Goal: Task Accomplishment & Management: Manage account settings

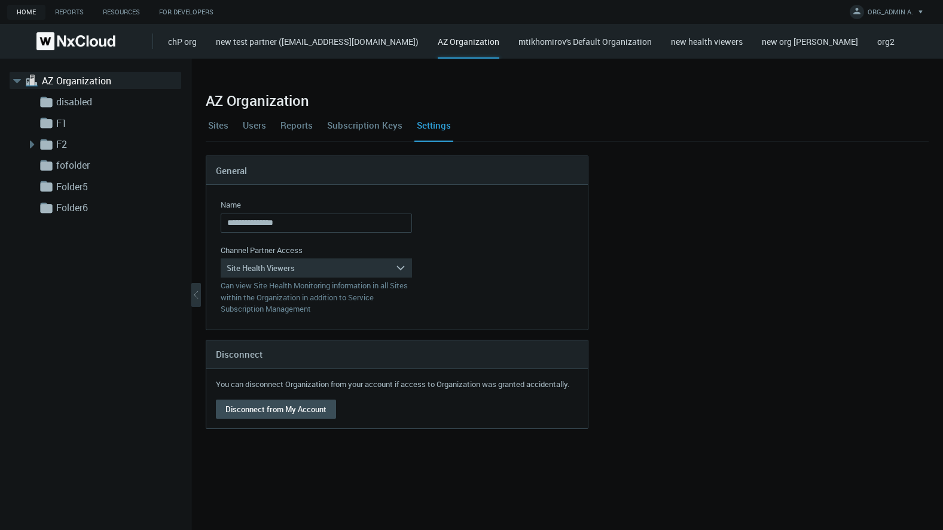
click at [253, 277] on nx-form-field "Channel Partner Access Site Health Viewers arrow_expand Can manage all aspects …" at bounding box center [316, 280] width 191 height 71
click at [254, 268] on div "Site Health Viewers" at bounding box center [308, 267] width 175 height 19
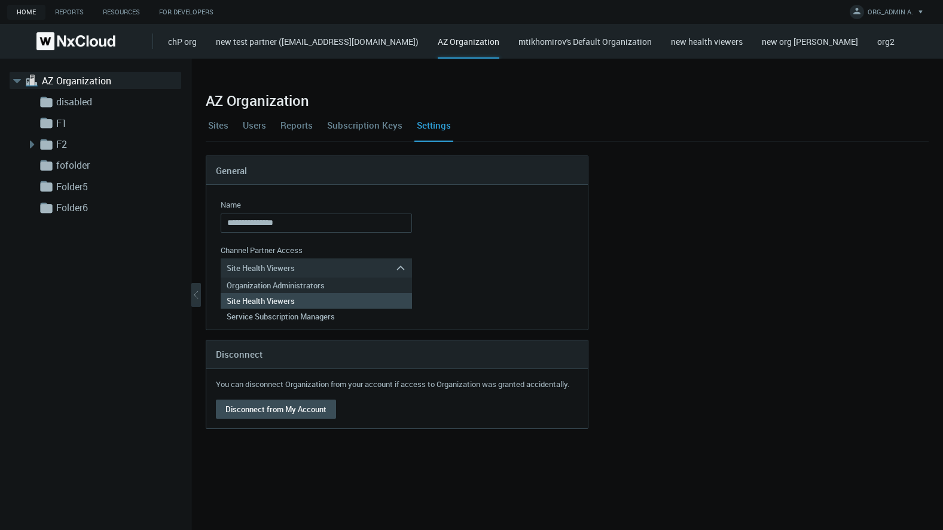
click at [258, 289] on div "Organization Administrators" at bounding box center [316, 285] width 179 height 16
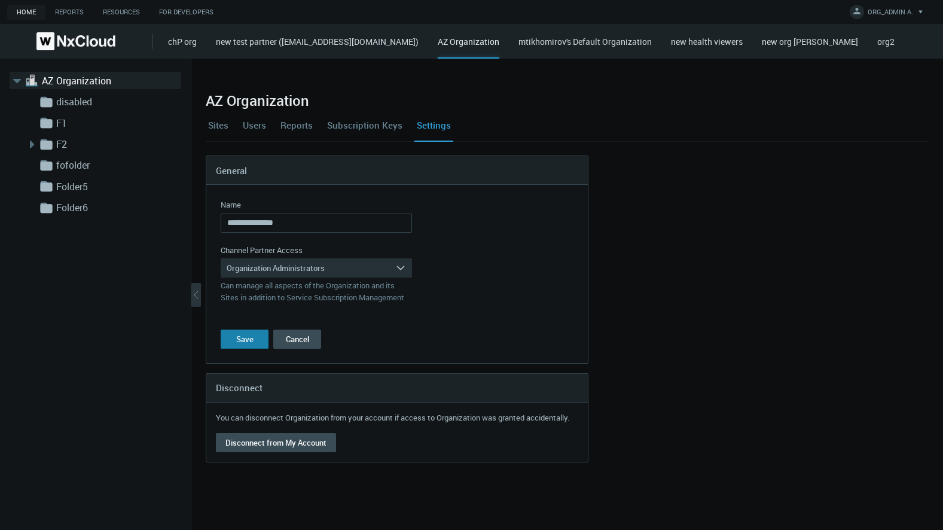
click at [250, 337] on div "Save" at bounding box center [244, 339] width 17 height 10
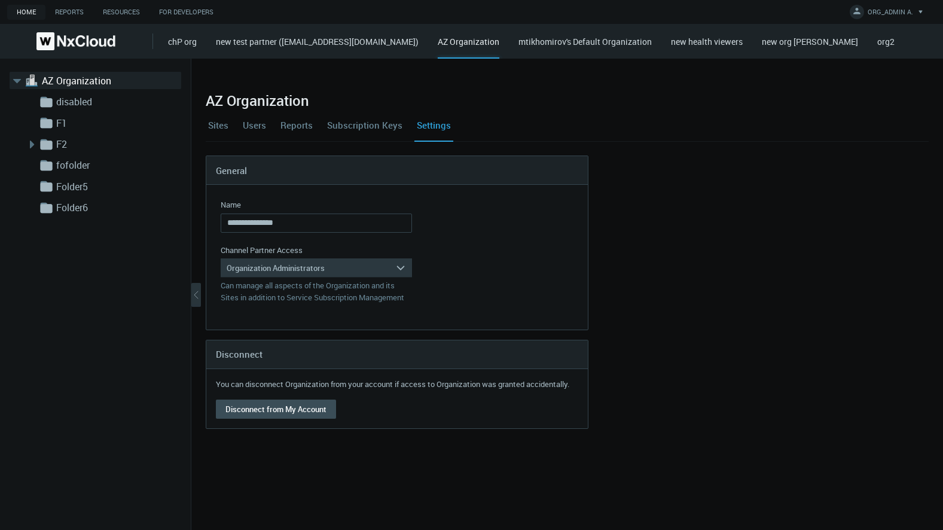
click at [294, 274] on div "Organization Administrators" at bounding box center [308, 267] width 175 height 19
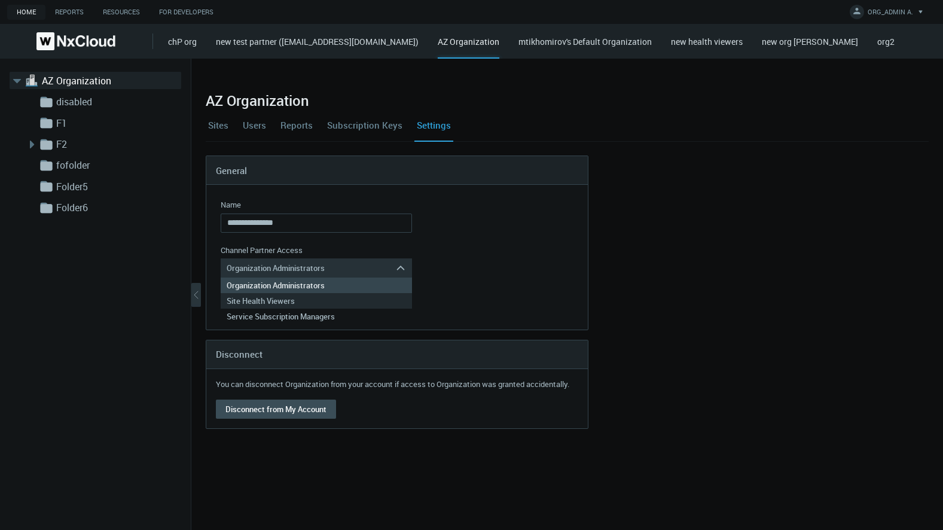
click at [289, 298] on div "Site Health Viewers" at bounding box center [316, 301] width 179 height 16
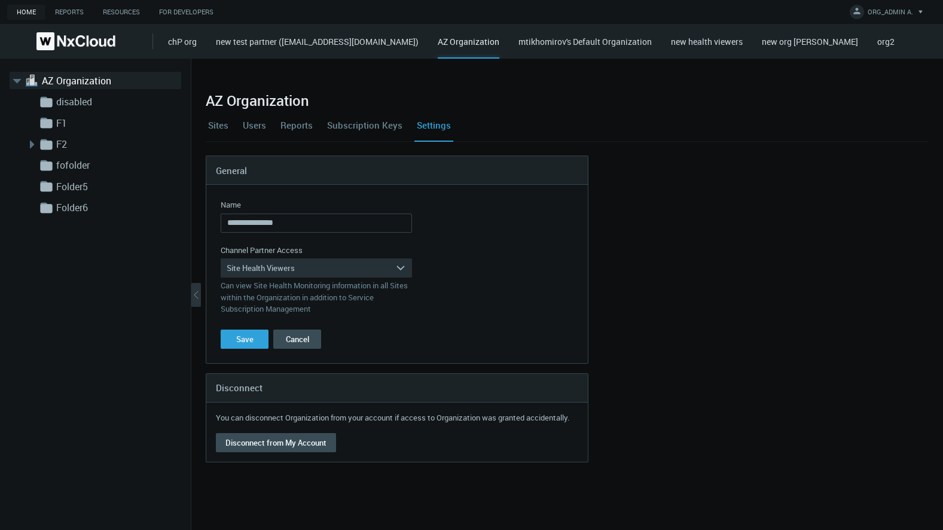
click at [238, 328] on form "**********" at bounding box center [396, 274] width 381 height 178
click at [242, 341] on div "Save" at bounding box center [244, 339] width 17 height 10
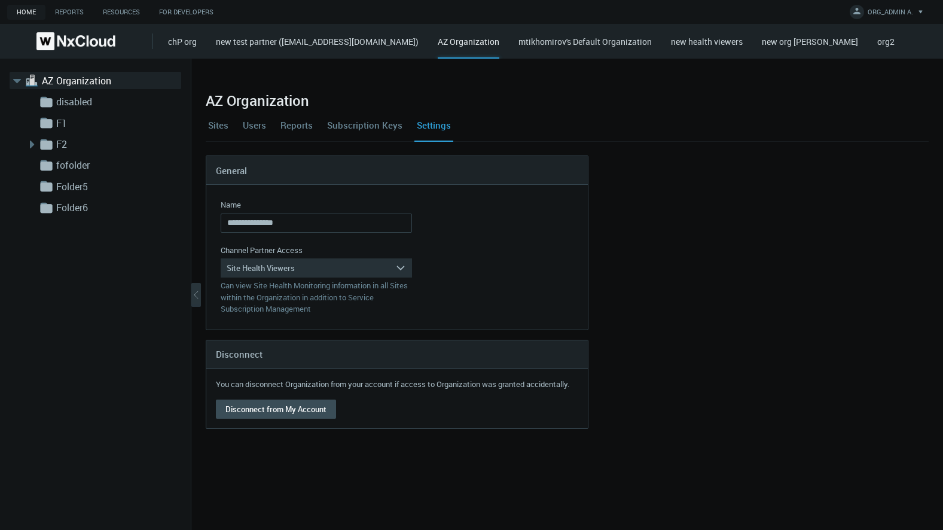
click at [499, 38] on div "AZ Organization" at bounding box center [469, 46] width 62 height 23
click at [219, 128] on link "Sites" at bounding box center [218, 125] width 25 height 32
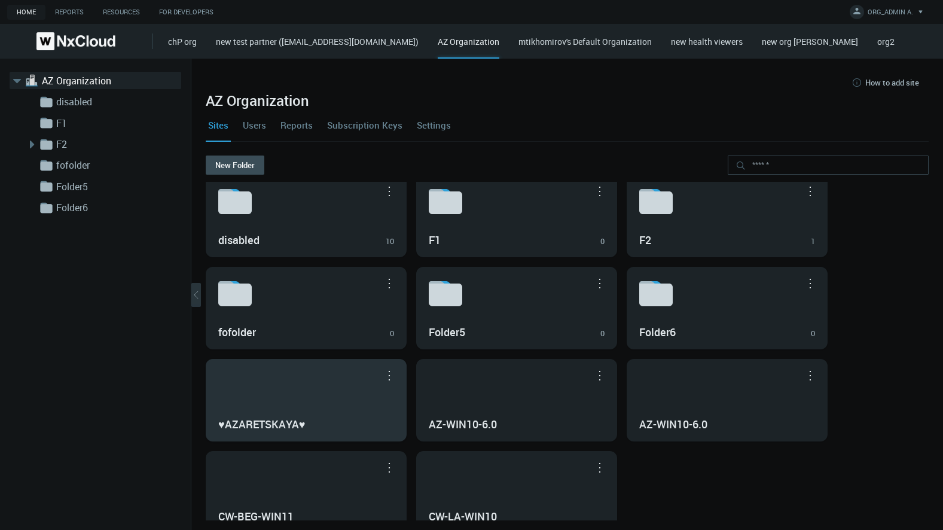
scroll to position [25, 0]
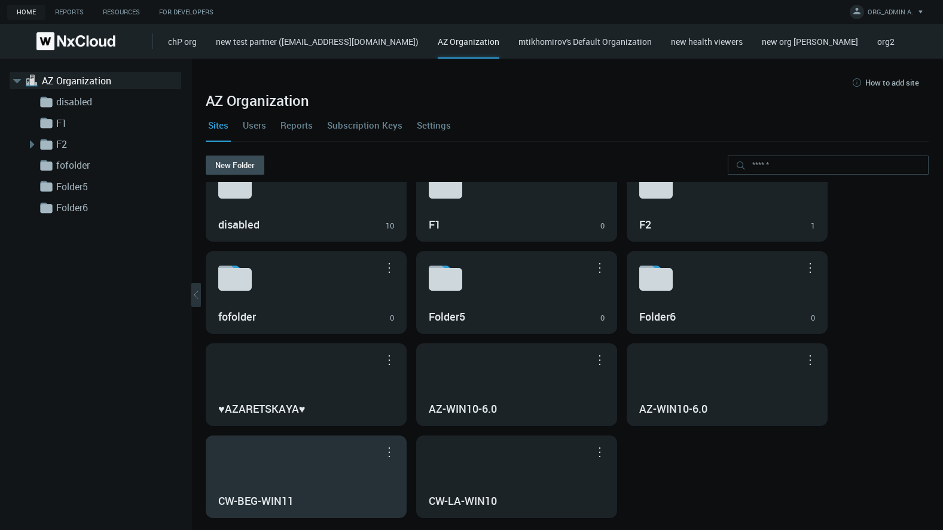
click at [373, 468] on div "CW-BEG-WIN11" at bounding box center [306, 476] width 200 height 81
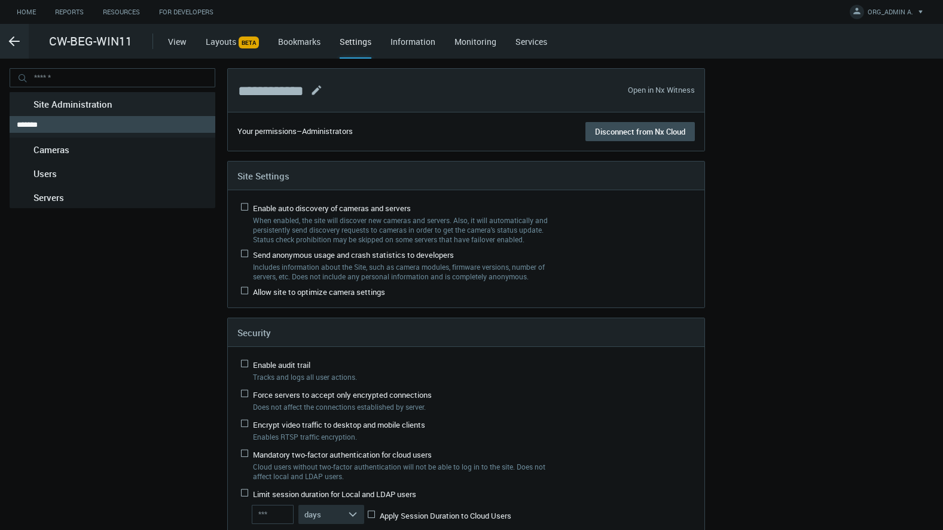
type input "**"
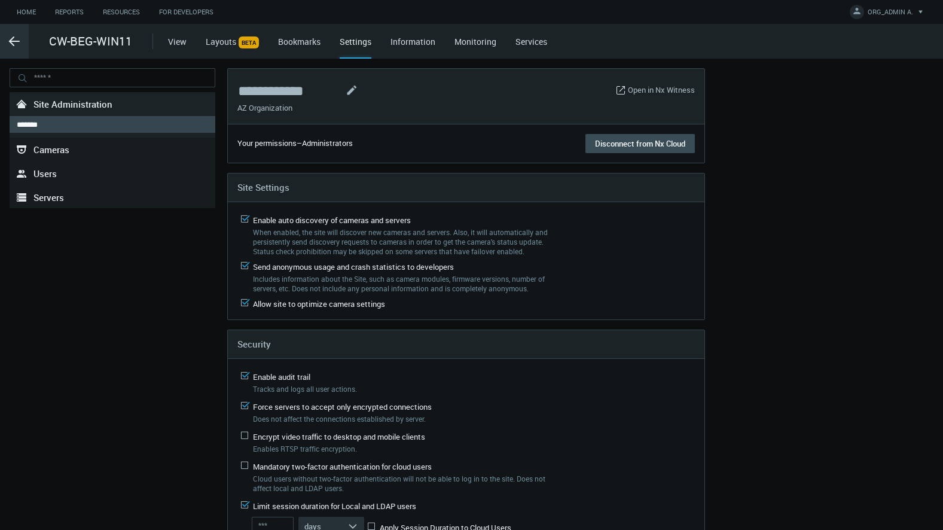
click at [13, 43] on icon ".arrow {fill-rule:evenodd;clip-rule:evenodd;fill:none;stroke:var(--btn-arrow-co…" at bounding box center [14, 41] width 14 height 14
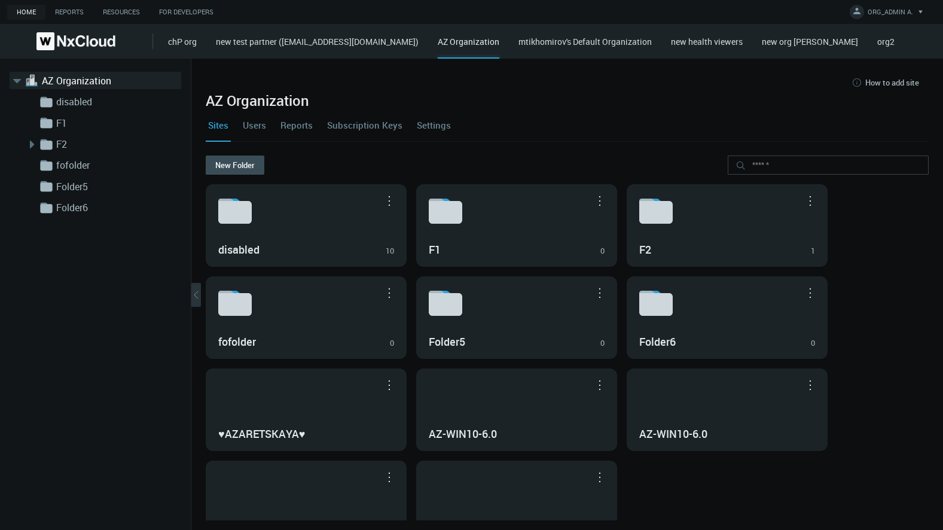
click at [258, 125] on link "Users" at bounding box center [254, 125] width 28 height 32
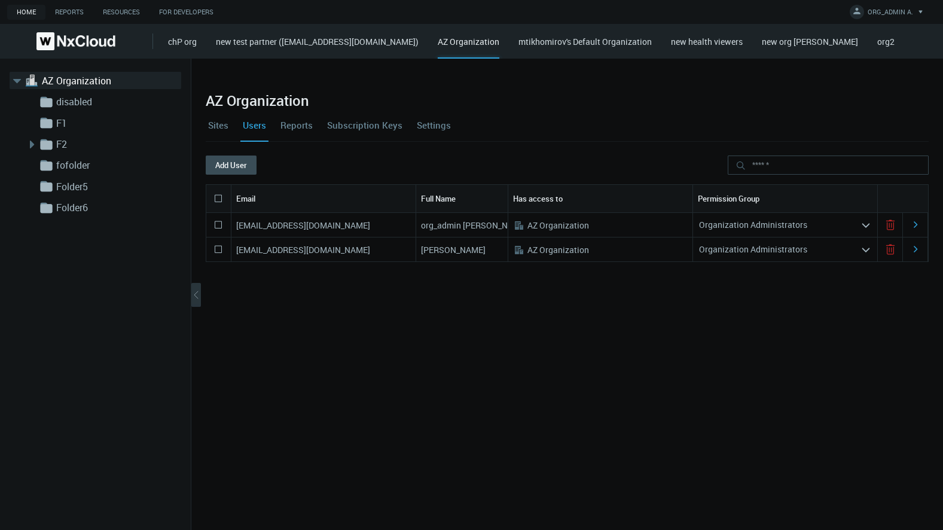
click at [441, 127] on link "Settings" at bounding box center [433, 125] width 39 height 32
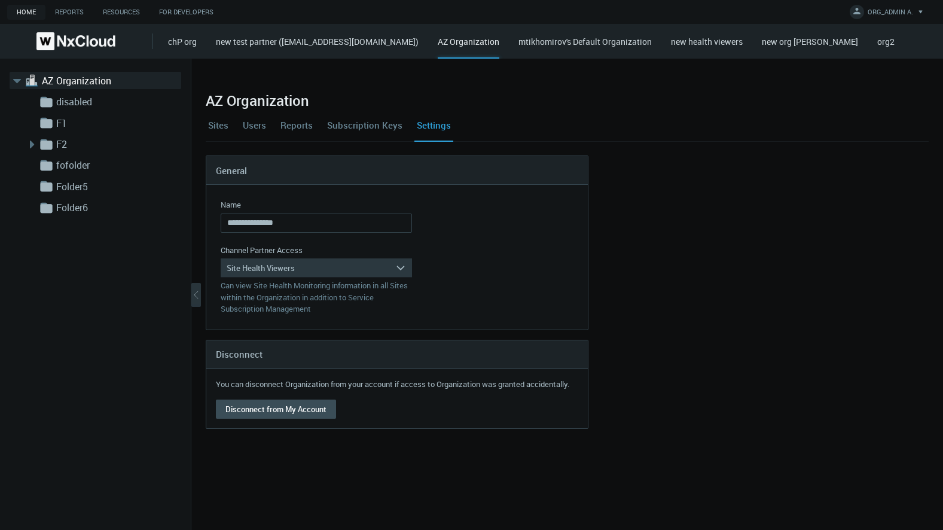
click at [346, 270] on div "Site Health Viewers" at bounding box center [308, 267] width 175 height 19
click at [257, 126] on link "Users" at bounding box center [254, 125] width 28 height 32
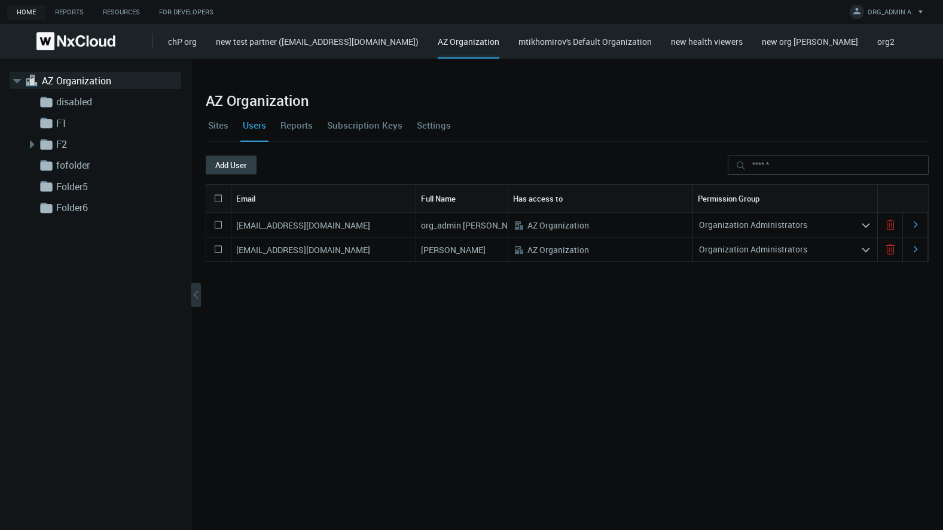
click at [243, 162] on button "Add User" at bounding box center [231, 164] width 51 height 19
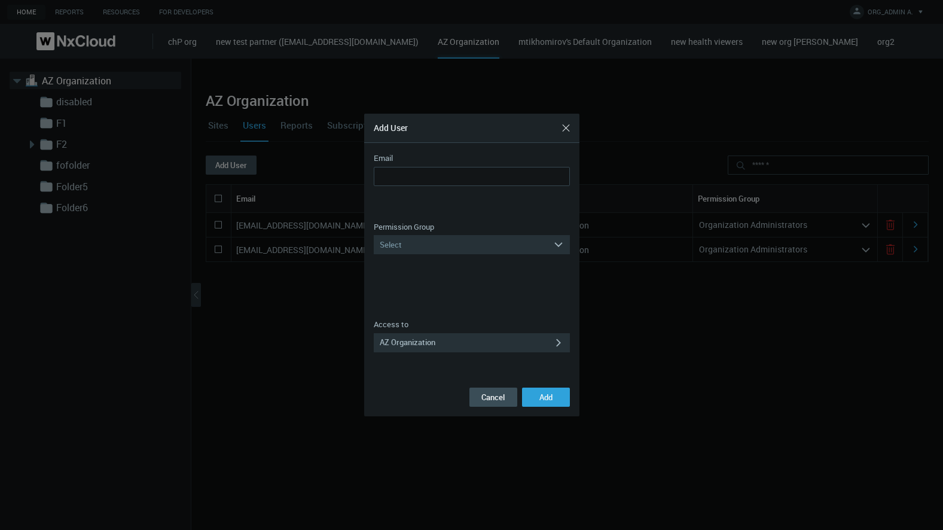
click at [409, 166] on nx-form-field "Email Email is invalid Email is required You cannot add yourself User has alrea…" at bounding box center [472, 181] width 196 height 59
click at [411, 176] on input "Email" at bounding box center [472, 176] width 196 height 19
type input "**********"
click at [440, 240] on div "Select" at bounding box center [463, 244] width 179 height 19
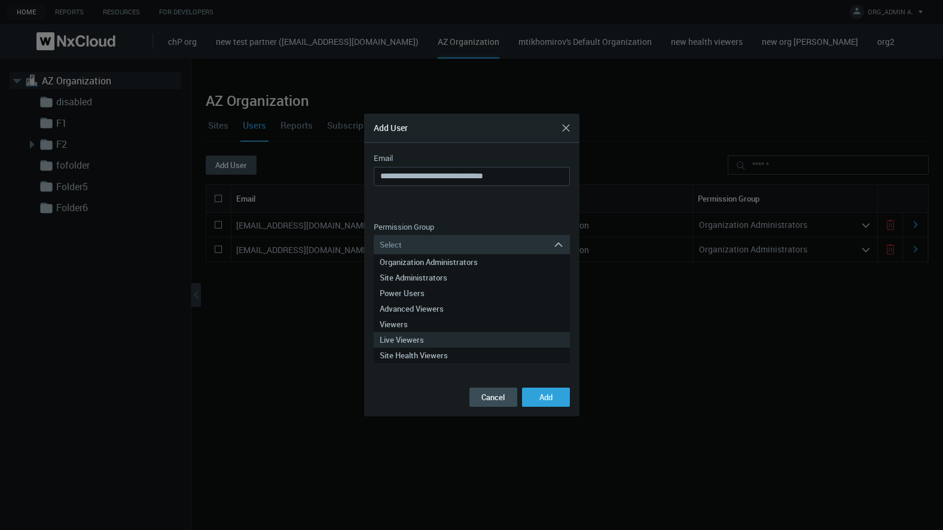
click at [442, 336] on div "Live Viewers" at bounding box center [472, 340] width 184 height 16
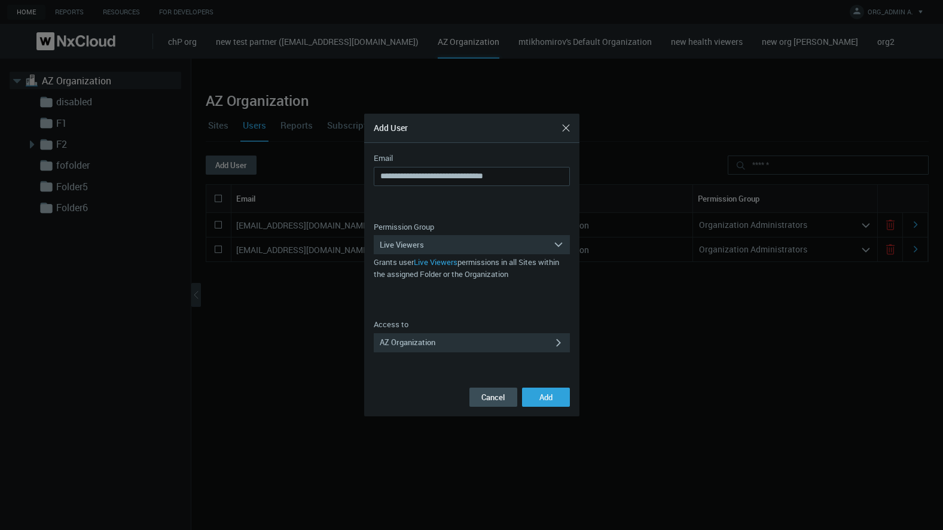
click at [536, 407] on form "**********" at bounding box center [471, 279] width 215 height 273
click at [536, 401] on button "Add" at bounding box center [546, 396] width 48 height 19
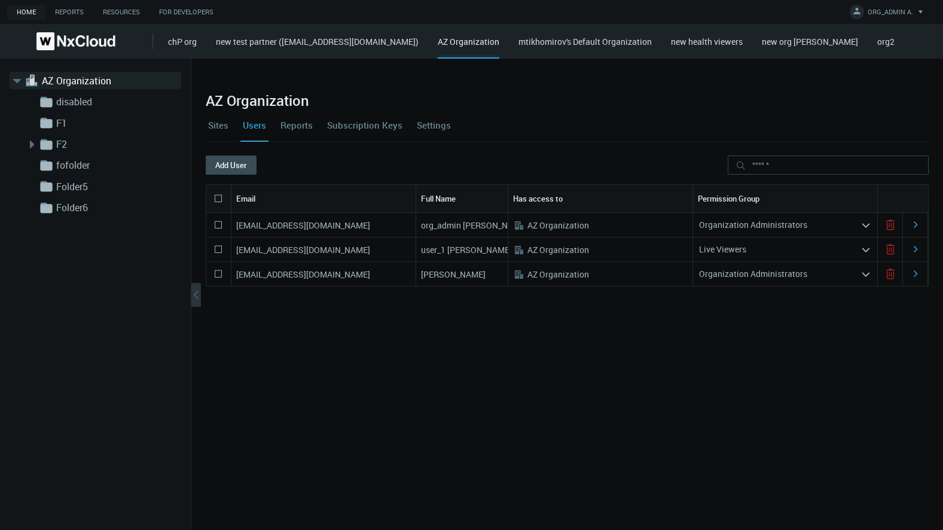
click at [318, 249] on nx-search-highlight "[EMAIL_ADDRESS][DOMAIN_NAME]" at bounding box center [303, 249] width 134 height 11
copy nx-search-highlight "[EMAIL_ADDRESS][DOMAIN_NAME]"
click at [215, 245] on icon at bounding box center [218, 249] width 14 height 14
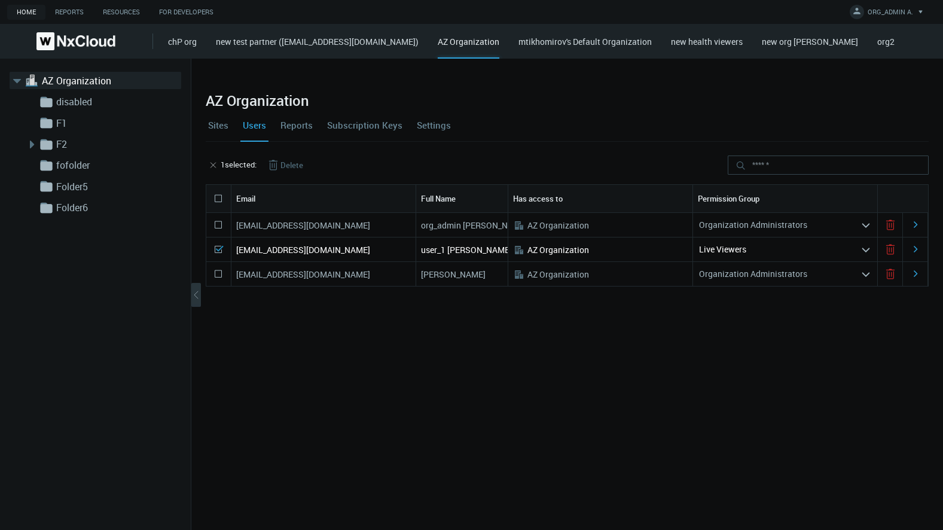
click at [293, 159] on button "Delete" at bounding box center [285, 164] width 56 height 19
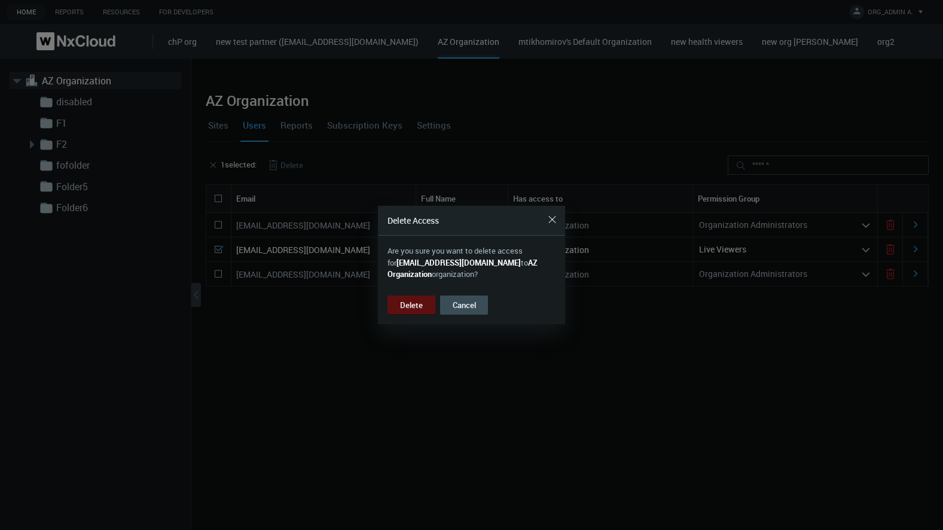
click at [418, 310] on button "Delete" at bounding box center [411, 304] width 48 height 19
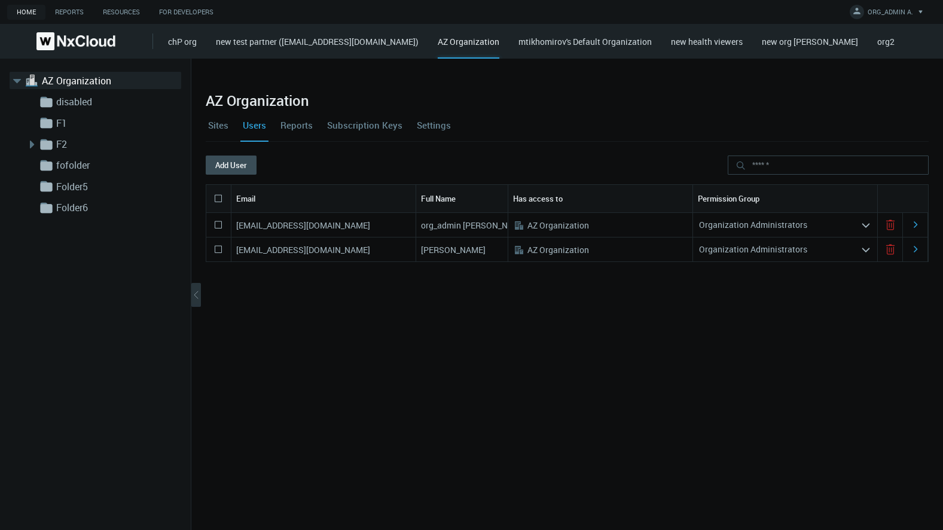
click at [178, 40] on link "chP org" at bounding box center [182, 41] width 29 height 11
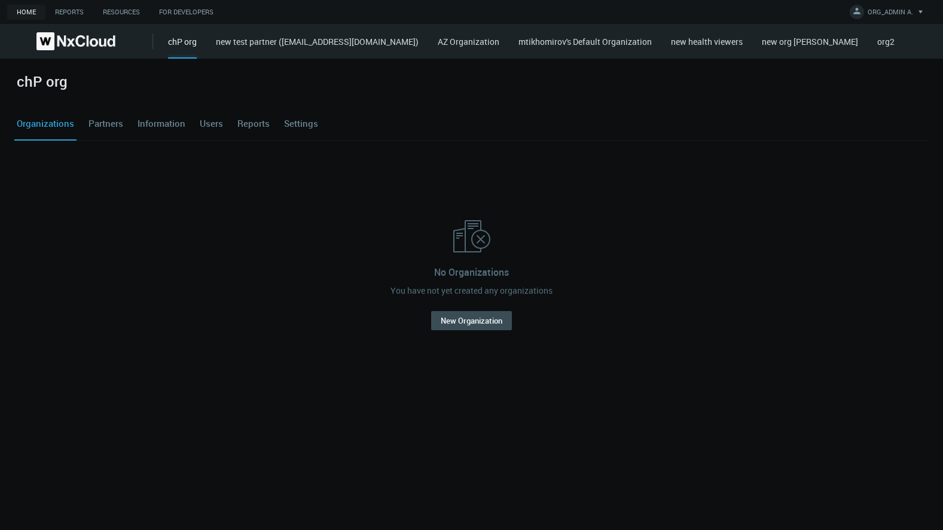
click at [225, 44] on link "new test partner ([EMAIL_ADDRESS][DOMAIN_NAME])" at bounding box center [317, 41] width 203 height 11
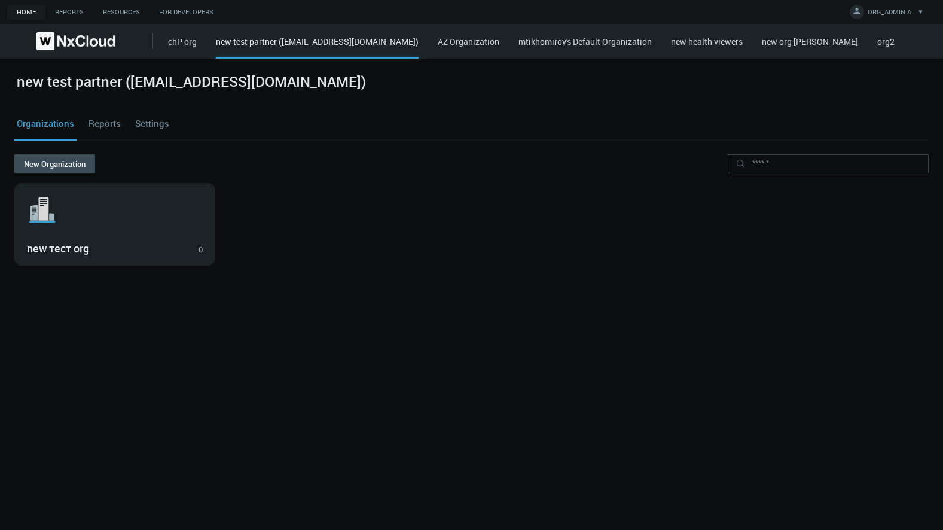
click at [172, 44] on link "chP org" at bounding box center [182, 41] width 29 height 11
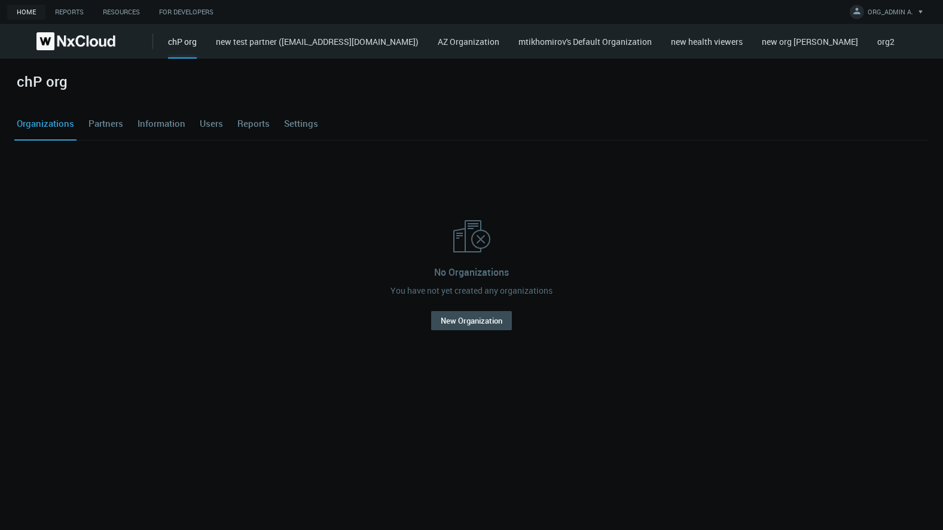
click at [102, 133] on link "Partners" at bounding box center [105, 124] width 39 height 32
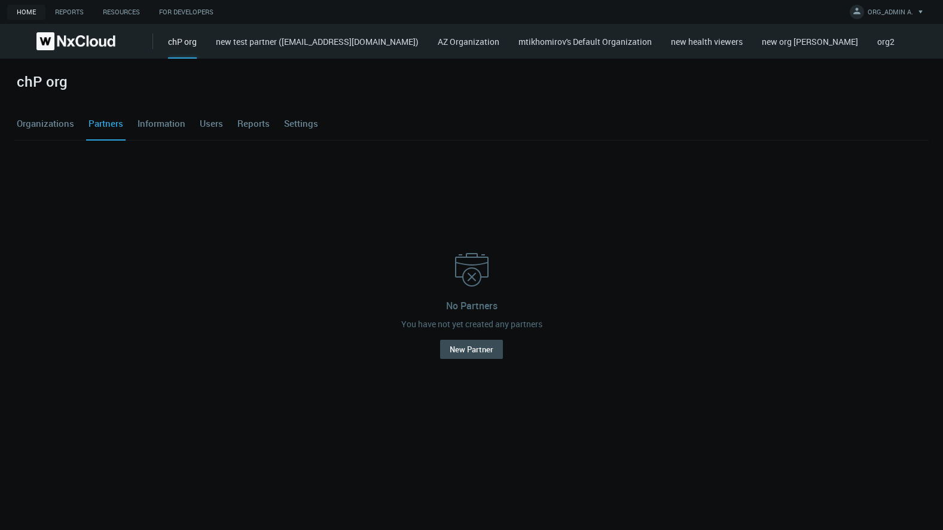
click at [339, 50] on div "chP org new test partner ([EMAIL_ADDRESS][DOMAIN_NAME]) AZ Organization mtikhom…" at bounding box center [555, 41] width 775 height 35
click at [419, 42] on link "new test partner ([EMAIL_ADDRESS][DOMAIN_NAME])" at bounding box center [317, 41] width 203 height 11
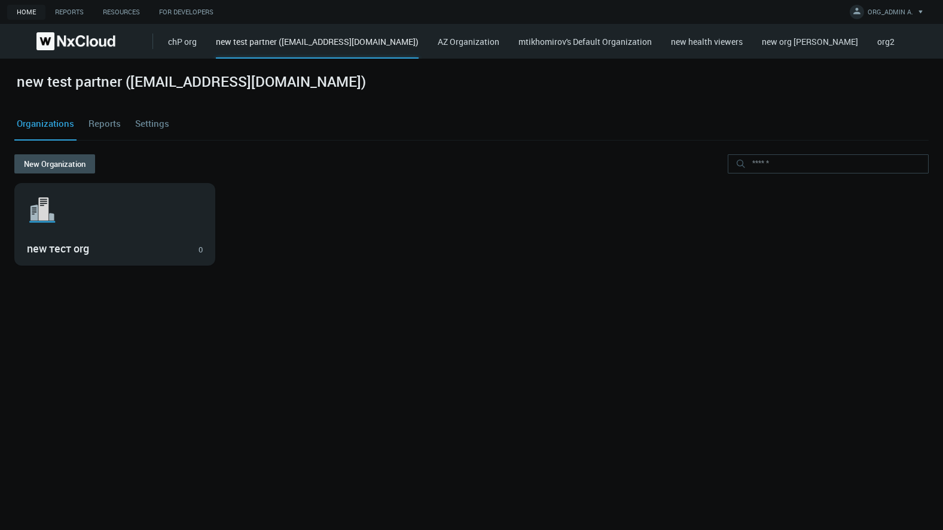
click at [499, 43] on link "AZ Organization" at bounding box center [469, 41] width 62 height 11
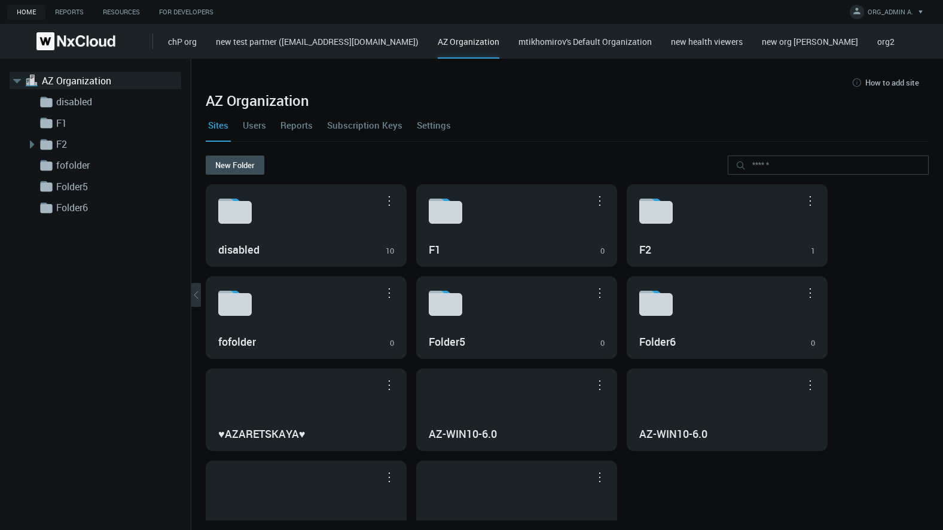
click at [581, 42] on link "mtikhomirov's Default Organization" at bounding box center [584, 41] width 133 height 11
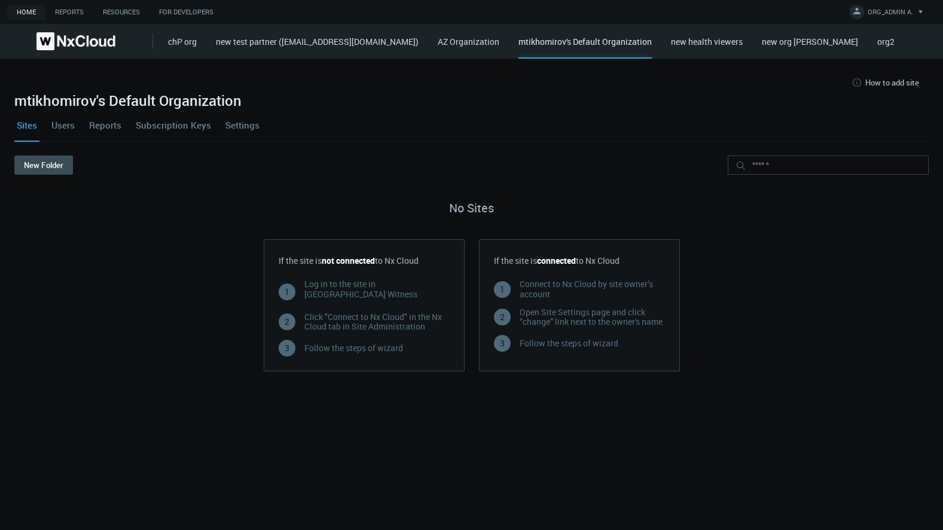
click at [63, 127] on link "Users" at bounding box center [63, 125] width 28 height 32
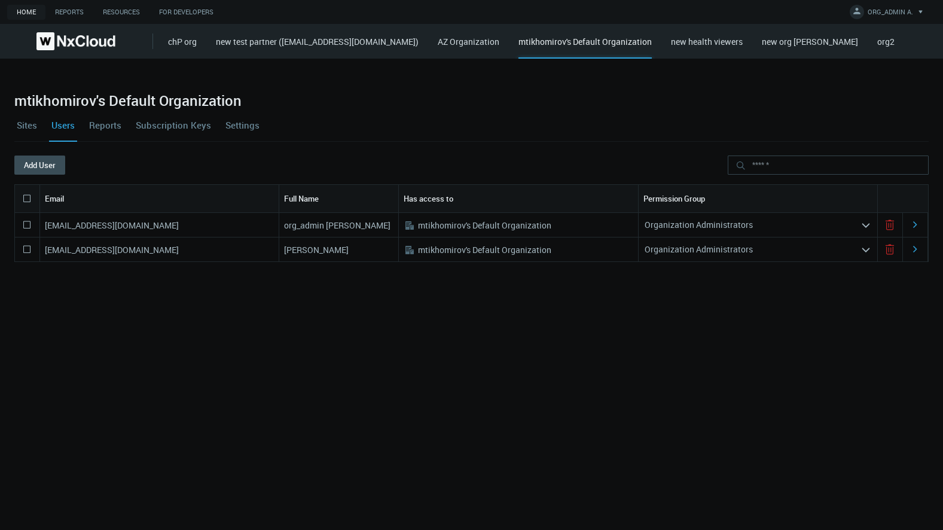
click at [736, 46] on link "new health viewers" at bounding box center [707, 41] width 72 height 11
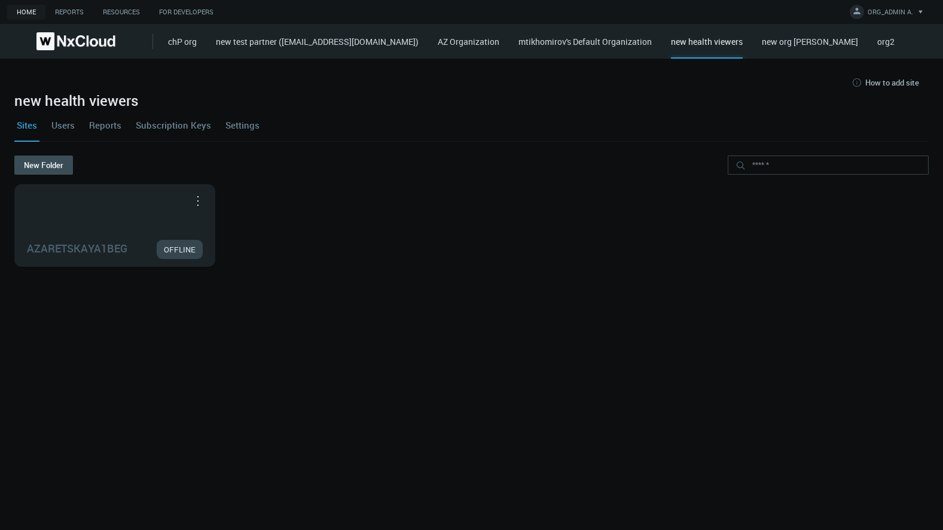
click at [71, 124] on link "Users" at bounding box center [63, 125] width 28 height 32
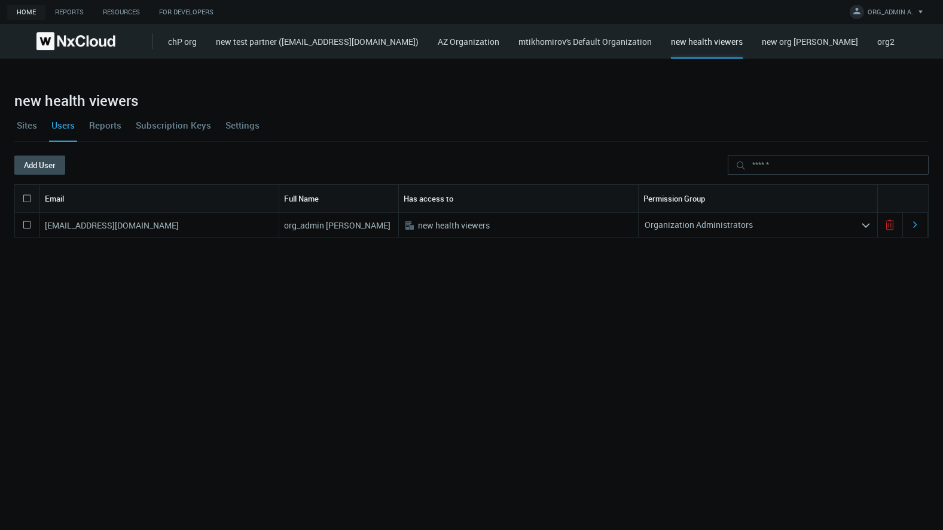
click at [824, 41] on link "new org [PERSON_NAME]" at bounding box center [810, 41] width 96 height 11
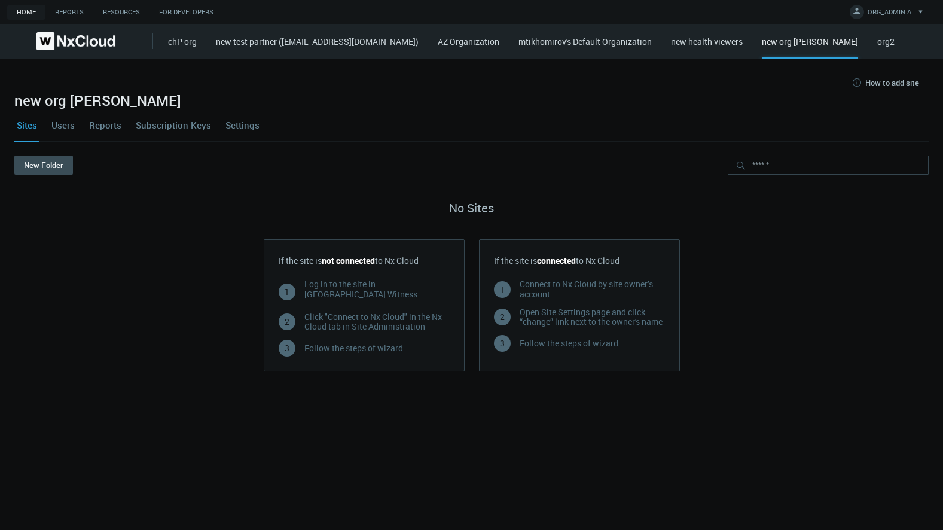
click at [68, 123] on link "Users" at bounding box center [63, 125] width 28 height 32
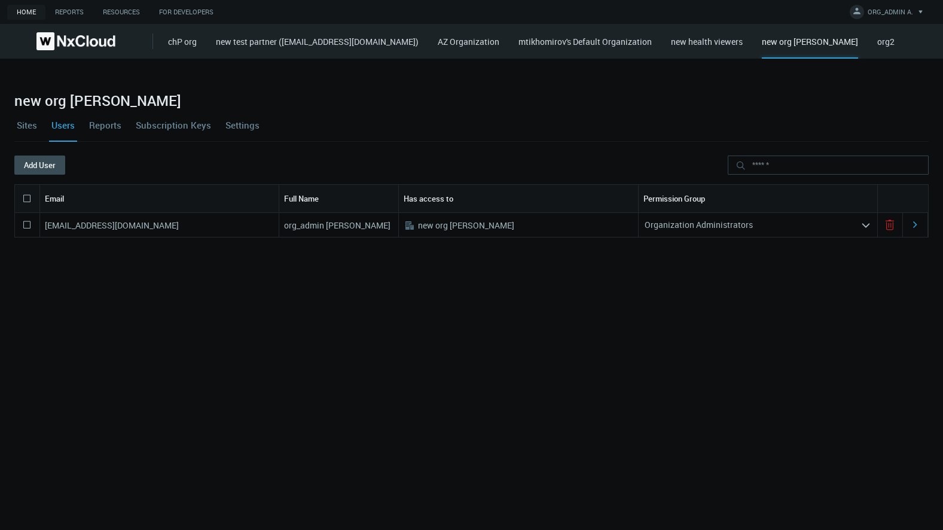
click at [894, 44] on link "org2" at bounding box center [885, 41] width 17 height 11
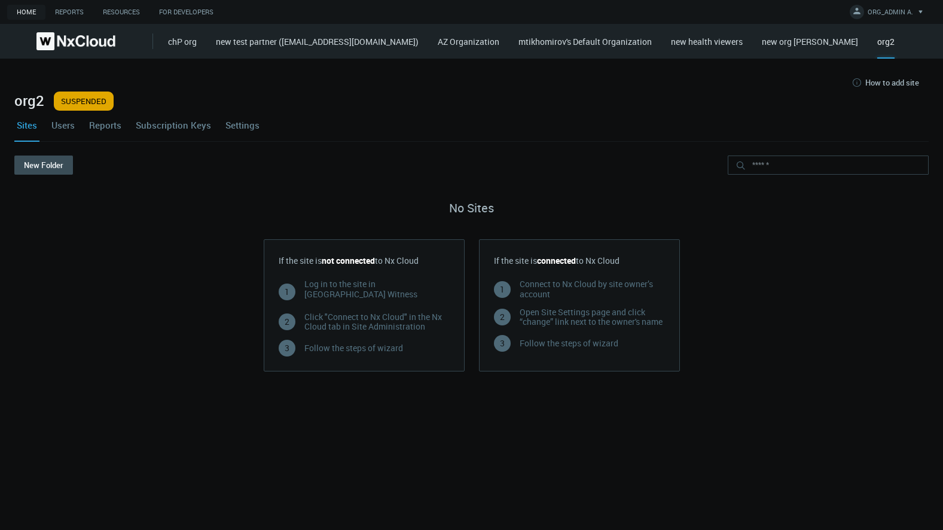
click at [71, 132] on link "Users" at bounding box center [63, 125] width 28 height 32
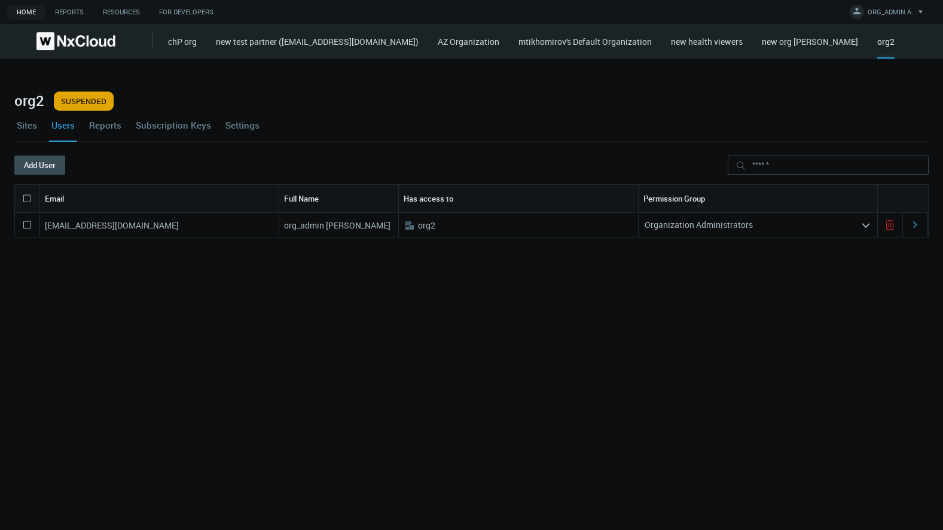
click at [926, 41] on div "chP org new test partner ([EMAIL_ADDRESS][DOMAIN_NAME]) AZ Organization mtikhom…" at bounding box center [555, 41] width 775 height 35
click at [499, 43] on link "AZ Organization" at bounding box center [469, 41] width 62 height 11
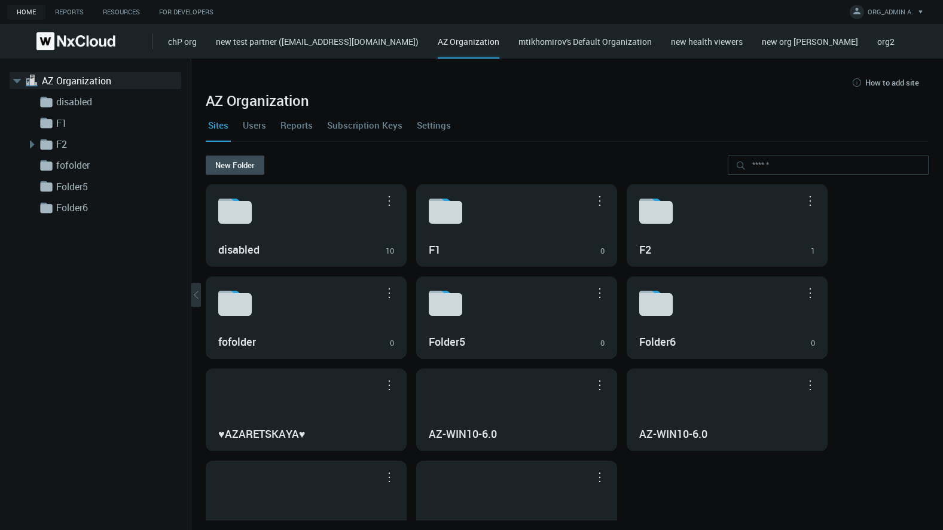
click at [115, 245] on div ".st1{fill:var(--svg-placeholder-elm2-color);} .st2{fill:var(--brand-core);} .st…" at bounding box center [95, 294] width 191 height 471
click at [265, 118] on link "Users" at bounding box center [254, 125] width 28 height 32
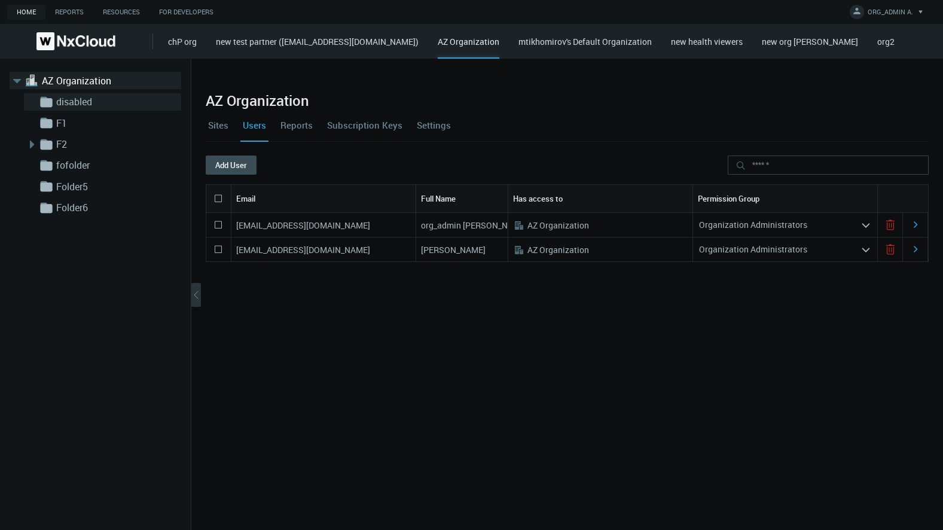
click at [87, 103] on link "disabled" at bounding box center [116, 101] width 120 height 14
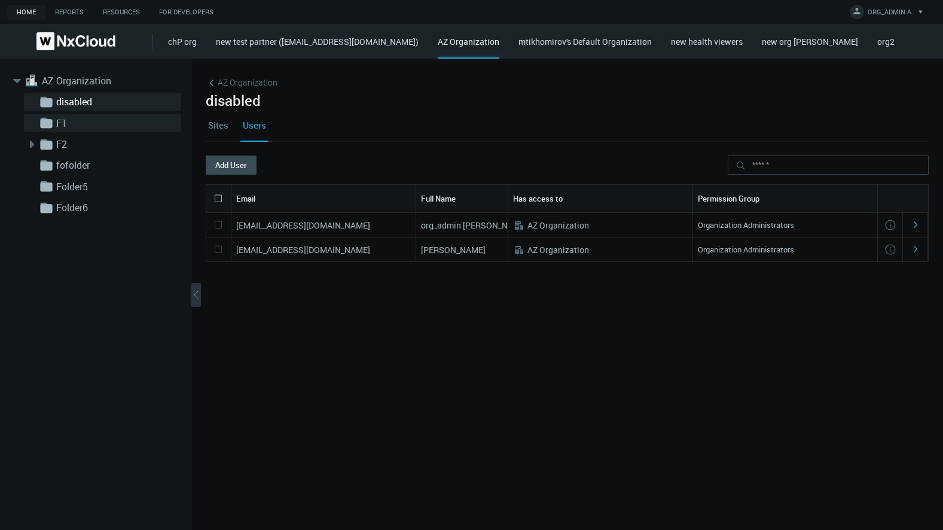
click at [72, 126] on link "F1" at bounding box center [116, 123] width 120 height 14
click at [98, 146] on link "F2" at bounding box center [116, 144] width 120 height 14
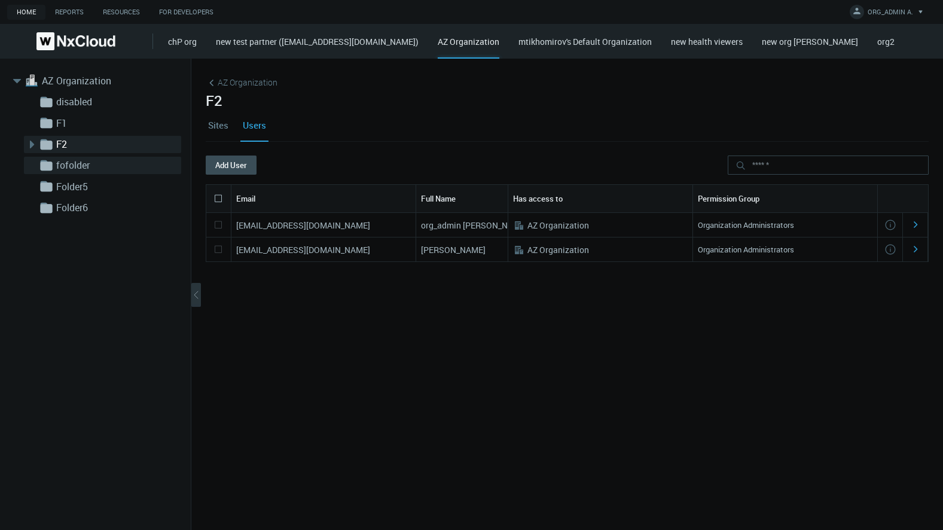
click at [100, 161] on link "fofolder" at bounding box center [116, 165] width 120 height 14
click at [105, 180] on link "Folder5" at bounding box center [116, 186] width 120 height 14
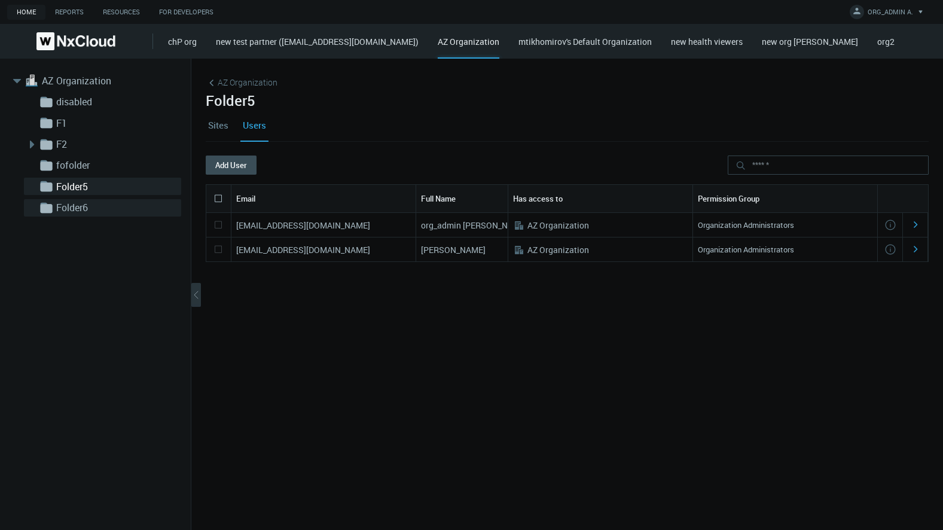
click at [108, 200] on link "Folder6" at bounding box center [116, 207] width 120 height 14
click at [211, 128] on link "Sites" at bounding box center [218, 125] width 25 height 32
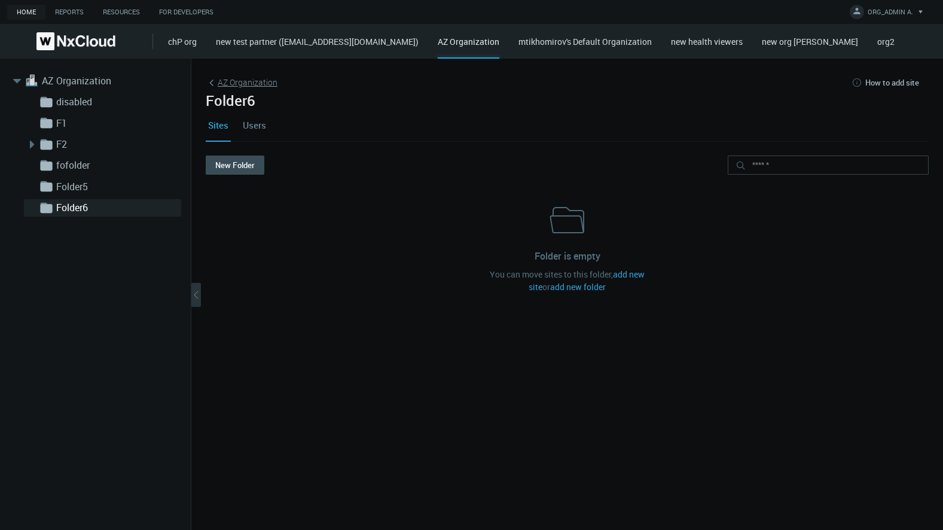
click at [246, 84] on link "AZ Organization" at bounding box center [242, 82] width 72 height 13
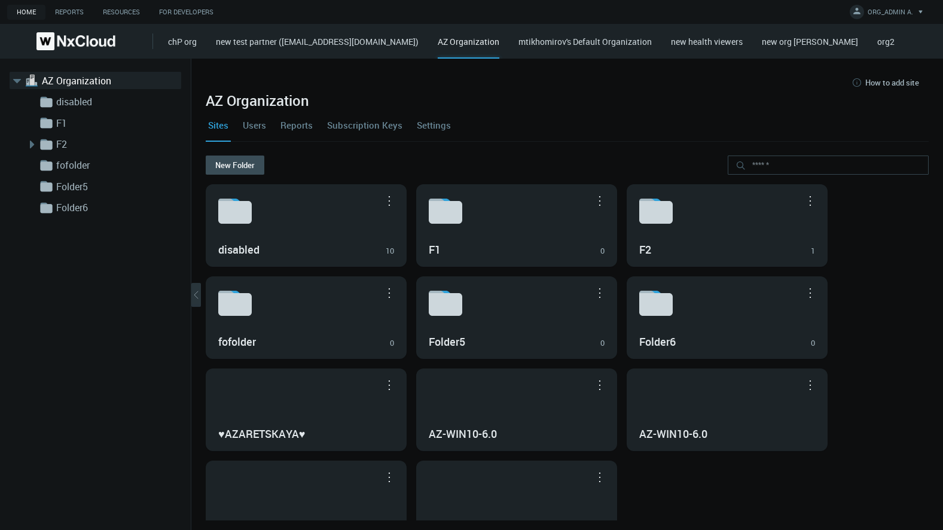
click at [249, 130] on link "Users" at bounding box center [254, 125] width 28 height 32
